Goal: Check status: Check status

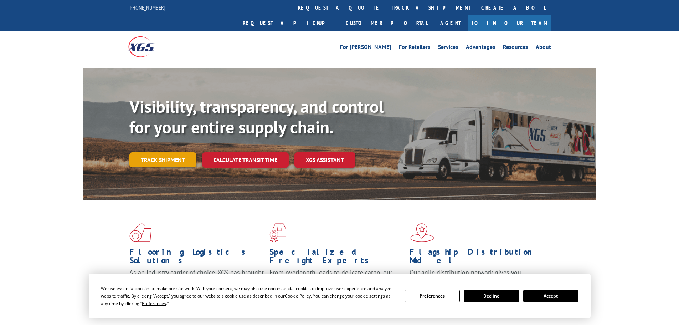
click at [170, 152] on link "Track shipment" at bounding box center [162, 159] width 67 height 15
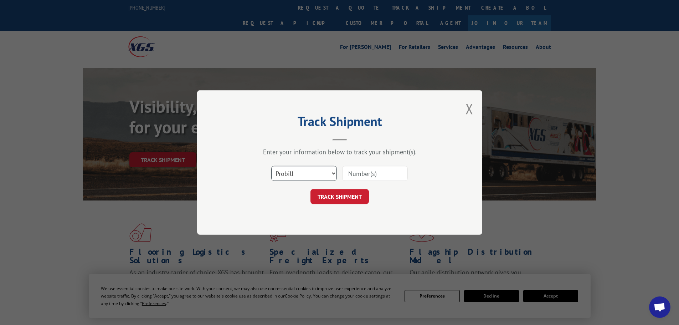
click at [312, 177] on select "Select category... Probill BOL PO" at bounding box center [304, 173] width 66 height 15
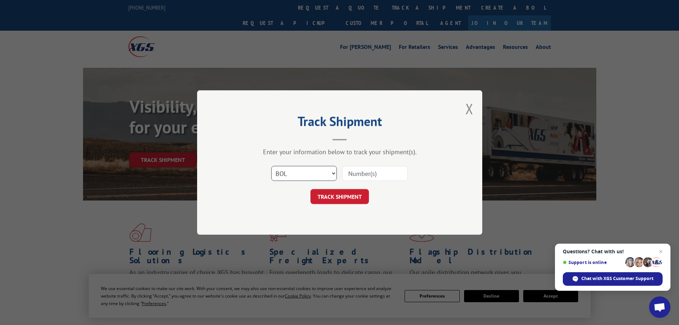
click at [271, 166] on select "Select category... Probill BOL PO" at bounding box center [304, 173] width 66 height 15
click at [363, 175] on input at bounding box center [375, 173] width 66 height 15
click at [297, 178] on select "Select category... Probill BOL PO" at bounding box center [304, 173] width 66 height 15
select select "probill"
click at [271, 166] on select "Select category... Probill BOL PO" at bounding box center [304, 173] width 66 height 15
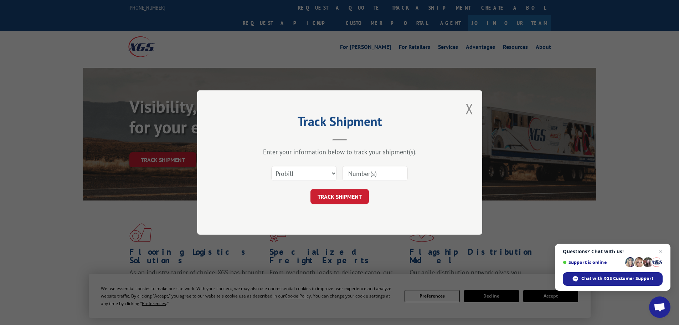
click at [372, 174] on input at bounding box center [375, 173] width 66 height 15
type input "15339877"
click at [311, 189] on button "TRACK SHIPMENT" at bounding box center [340, 196] width 58 height 15
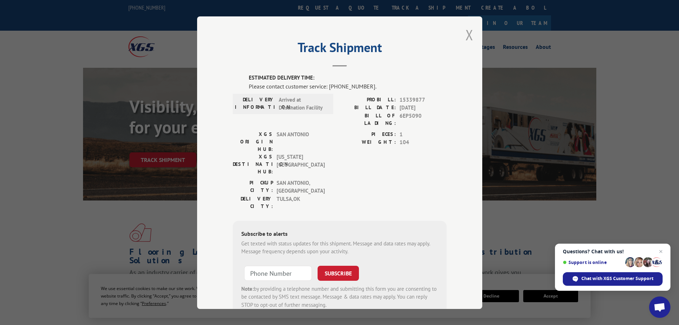
click at [467, 33] on button "Close modal" at bounding box center [470, 34] width 8 height 19
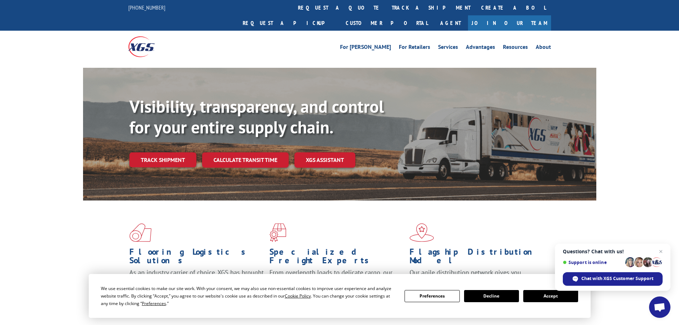
click at [160, 152] on link "Track shipment" at bounding box center [162, 159] width 67 height 15
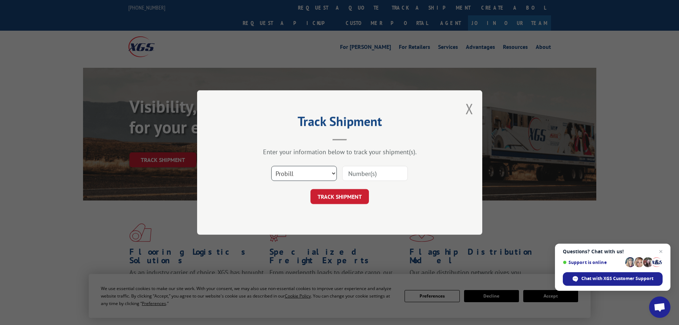
click at [292, 177] on select "Select category... Probill BOL PO" at bounding box center [304, 173] width 66 height 15
select select "po"
click at [271, 166] on select "Select category... Probill BOL PO" at bounding box center [304, 173] width 66 height 15
paste input "13545761"
type input "13545761"
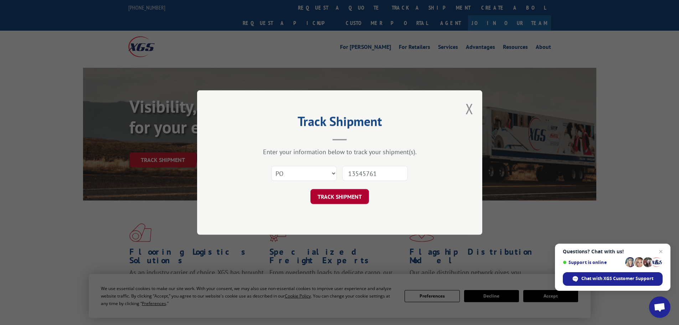
click at [335, 194] on button "TRACK SHIPMENT" at bounding box center [340, 196] width 58 height 15
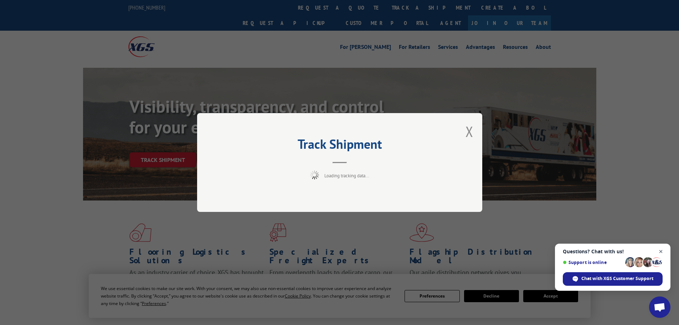
click at [663, 251] on span "Close chat" at bounding box center [661, 251] width 9 height 9
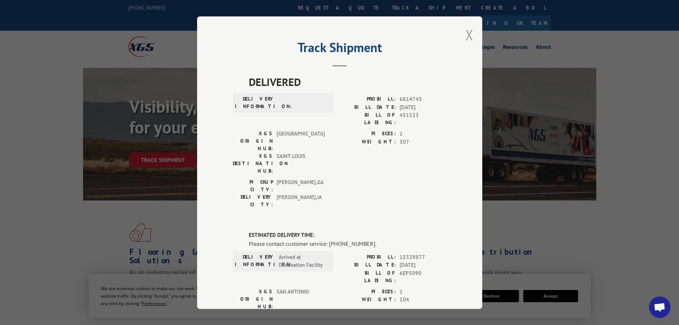
click at [468, 35] on button "Close modal" at bounding box center [470, 34] width 8 height 19
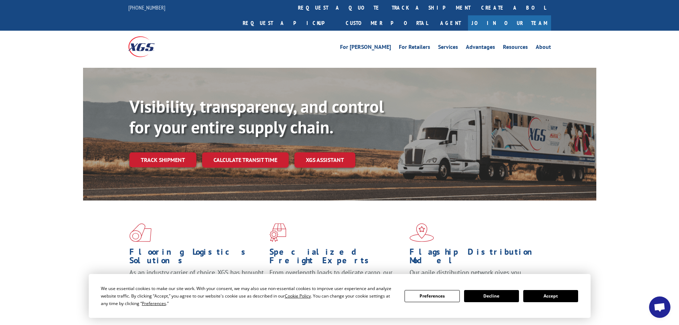
click at [567, 297] on button "Accept" at bounding box center [551, 296] width 55 height 12
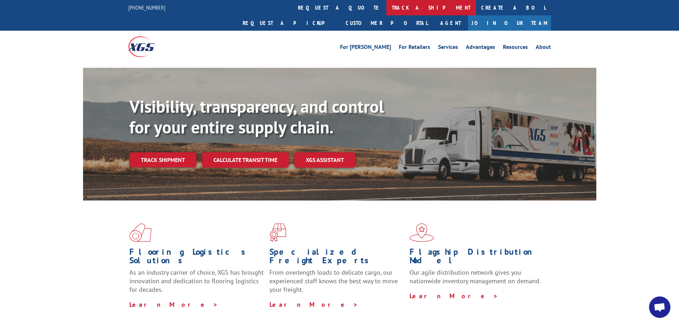
click at [387, 12] on link "track a shipment" at bounding box center [432, 7] width 90 height 15
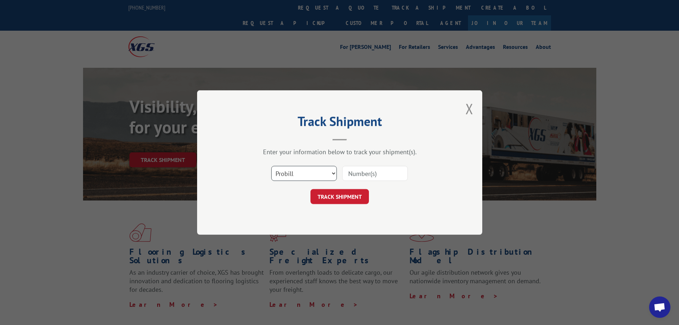
click at [312, 178] on select "Select category... Probill BOL PO" at bounding box center [304, 173] width 66 height 15
select select "bol"
click at [271, 166] on select "Select category... Probill BOL PO" at bounding box center [304, 173] width 66 height 15
click at [369, 172] on input at bounding box center [375, 173] width 66 height 15
type input "15339877"
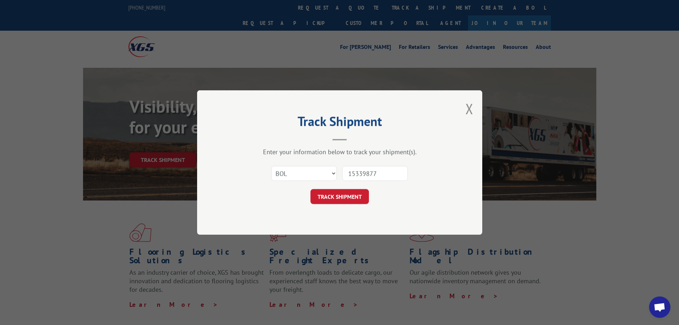
click at [311, 189] on button "TRACK SHIPMENT" at bounding box center [340, 196] width 58 height 15
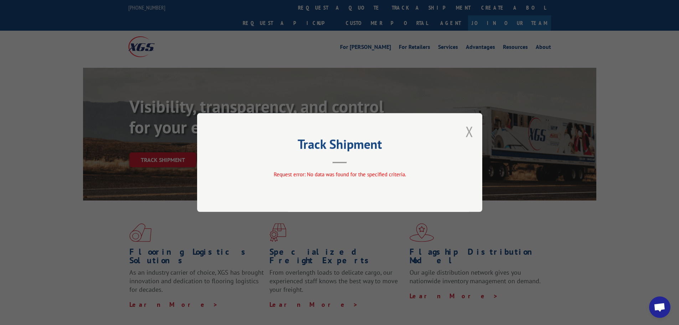
click at [473, 134] on button "Close modal" at bounding box center [470, 131] width 8 height 19
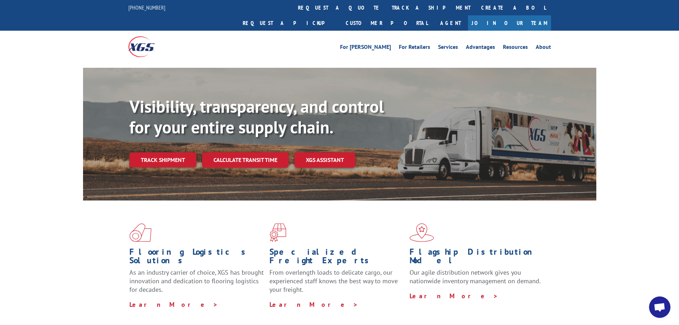
click at [162, 152] on link "Track shipment" at bounding box center [162, 159] width 67 height 15
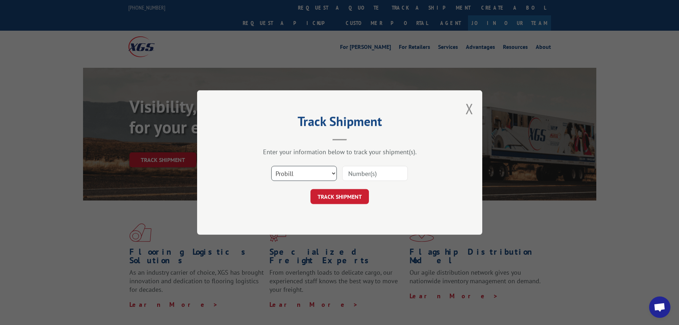
click at [298, 178] on select "Select category... Probill BOL PO" at bounding box center [304, 173] width 66 height 15
select select "bol"
click at [271, 166] on select "Select category... Probill BOL PO" at bounding box center [304, 173] width 66 height 15
click at [357, 177] on input at bounding box center [375, 173] width 66 height 15
type input "15339877"
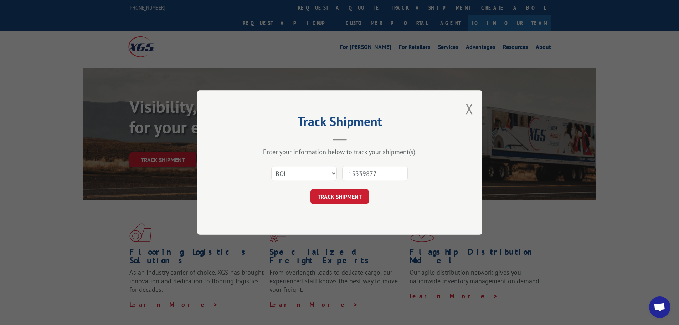
click at [311, 189] on button "TRACK SHIPMENT" at bounding box center [340, 196] width 58 height 15
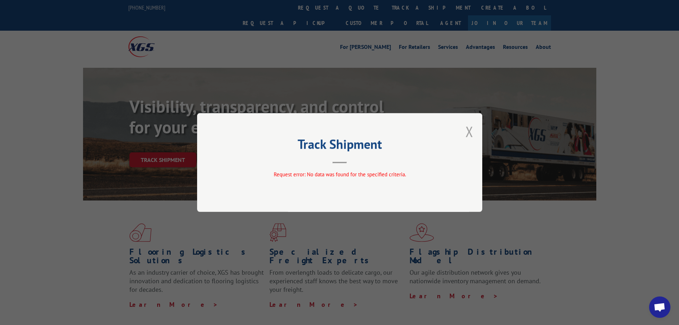
click at [467, 131] on button "Close modal" at bounding box center [470, 131] width 8 height 19
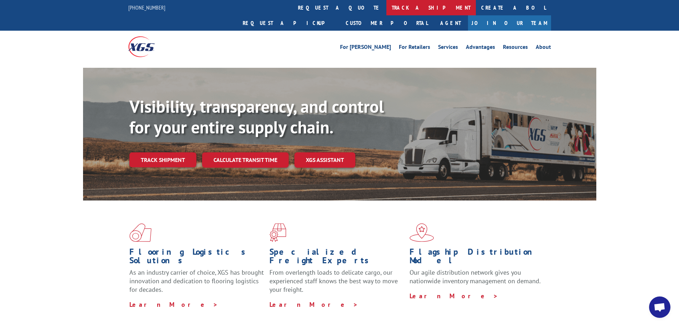
click at [387, 7] on link "track a shipment" at bounding box center [432, 7] width 90 height 15
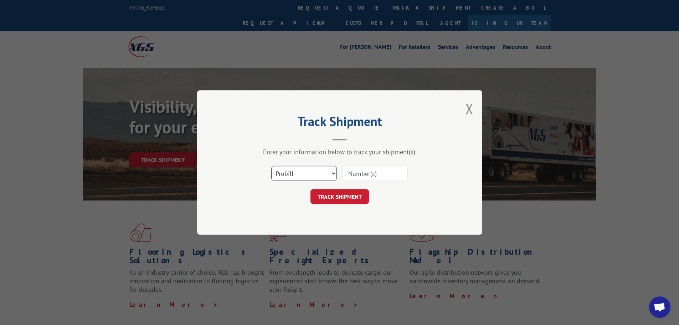
click at [299, 169] on select "Select category... Probill BOL PO" at bounding box center [304, 173] width 66 height 15
click at [271, 166] on select "Select category... Probill BOL PO" at bounding box center [304, 173] width 66 height 15
click at [304, 175] on select "Select category... Probill BOL PO" at bounding box center [304, 173] width 66 height 15
select select "bol"
click at [271, 166] on select "Select category... Probill BOL PO" at bounding box center [304, 173] width 66 height 15
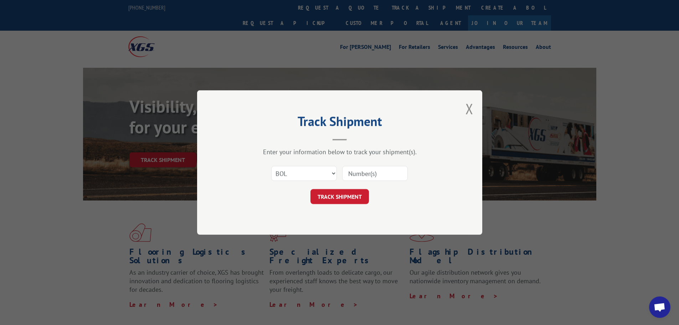
click at [389, 172] on input at bounding box center [375, 173] width 66 height 15
type input "15339877"
click at [311, 189] on button "TRACK SHIPMENT" at bounding box center [340, 196] width 58 height 15
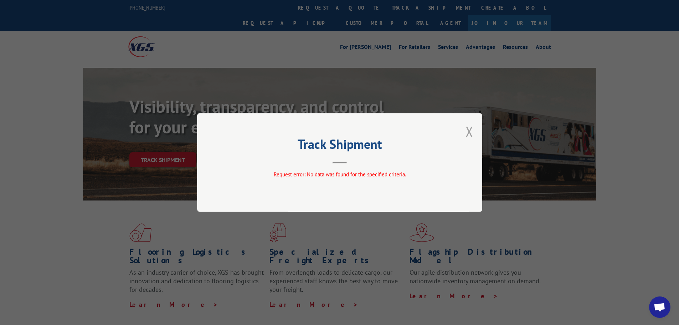
click at [472, 131] on button "Close modal" at bounding box center [470, 131] width 8 height 19
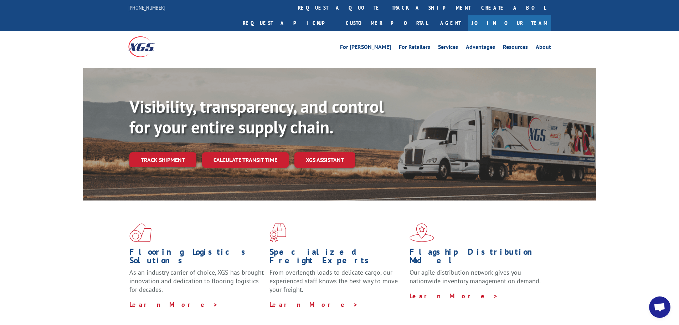
click at [162, 135] on div "Visibility, transparency, and control for your entire supply chain. Track shipm…" at bounding box center [362, 145] width 467 height 99
click at [167, 152] on link "Track shipment" at bounding box center [162, 159] width 67 height 15
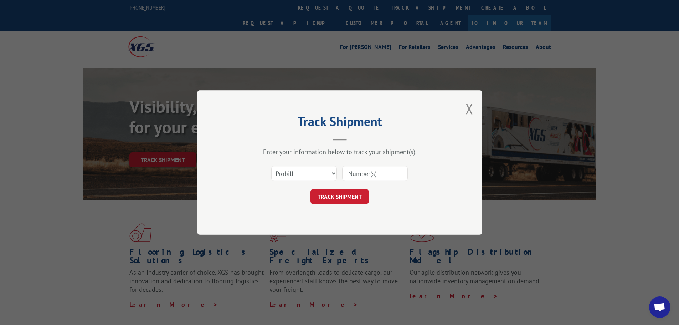
click at [256, 169] on div "Select category... Probill BOL PO" at bounding box center [340, 174] width 214 height 24
click at [298, 172] on select "Select category... Probill BOL PO" at bounding box center [304, 173] width 66 height 15
click at [271, 166] on select "Select category... Probill BOL PO" at bounding box center [304, 173] width 66 height 15
click at [366, 174] on input at bounding box center [375, 173] width 66 height 15
type input "15339877"
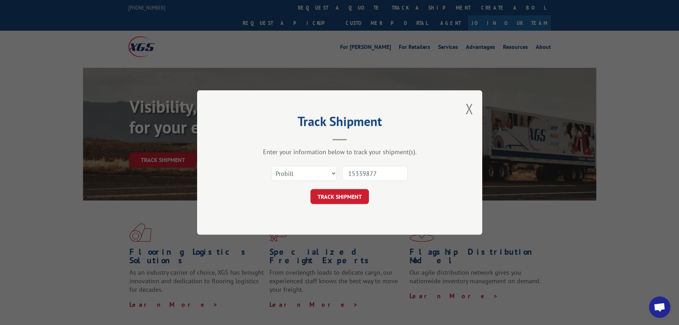
click at [311, 189] on button "TRACK SHIPMENT" at bounding box center [340, 196] width 58 height 15
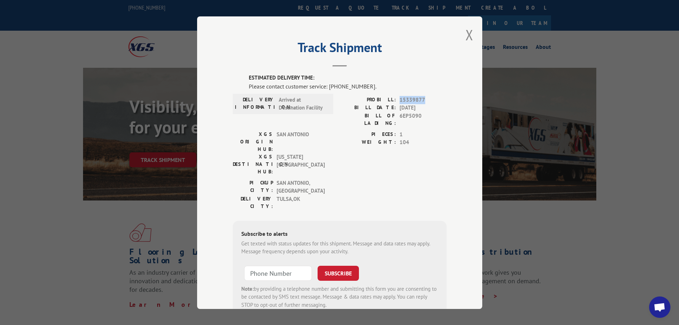
drag, startPoint x: 423, startPoint y: 101, endPoint x: 398, endPoint y: 103, distance: 25.1
click at [400, 103] on span "15339877" at bounding box center [423, 100] width 47 height 8
copy span "15339877"
click at [439, 91] on div "ESTIMATED DELIVERY TIME: Please contact customer service: [PHONE_NUMBER]. DELIV…" at bounding box center [340, 196] width 214 height 244
click at [469, 37] on button "Close modal" at bounding box center [470, 34] width 8 height 19
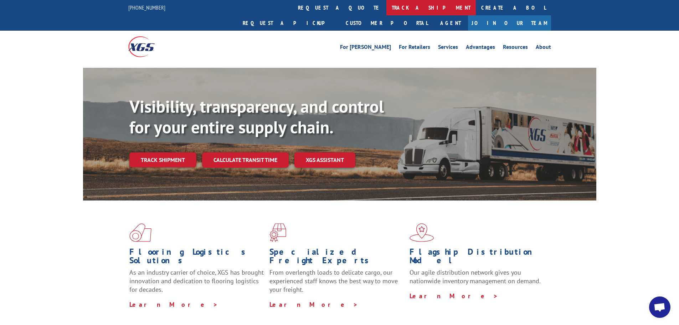
click at [387, 9] on link "track a shipment" at bounding box center [432, 7] width 90 height 15
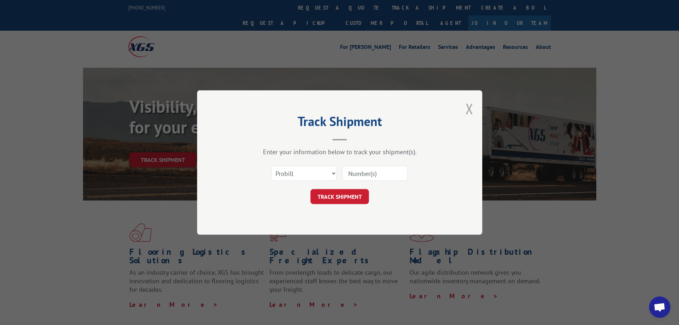
click at [468, 106] on button "Close modal" at bounding box center [470, 108] width 8 height 19
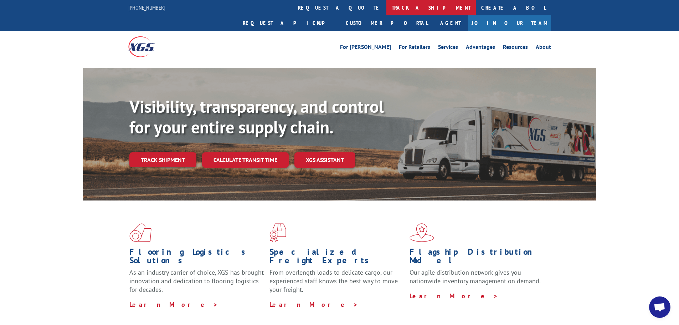
click at [387, 6] on link "track a shipment" at bounding box center [432, 7] width 90 height 15
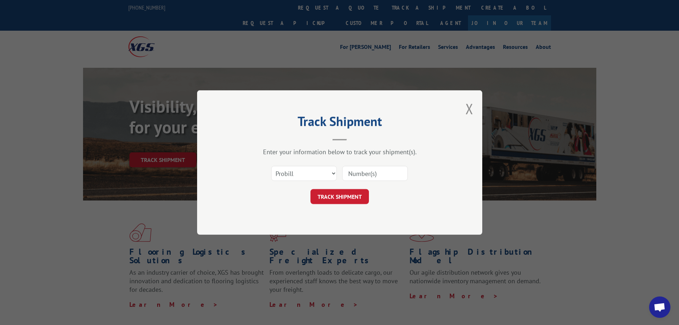
paste input "15339877"
type input "15339877"
click at [330, 197] on button "TRACK SHIPMENT" at bounding box center [340, 196] width 58 height 15
